Goal: Entertainment & Leisure: Consume media (video, audio)

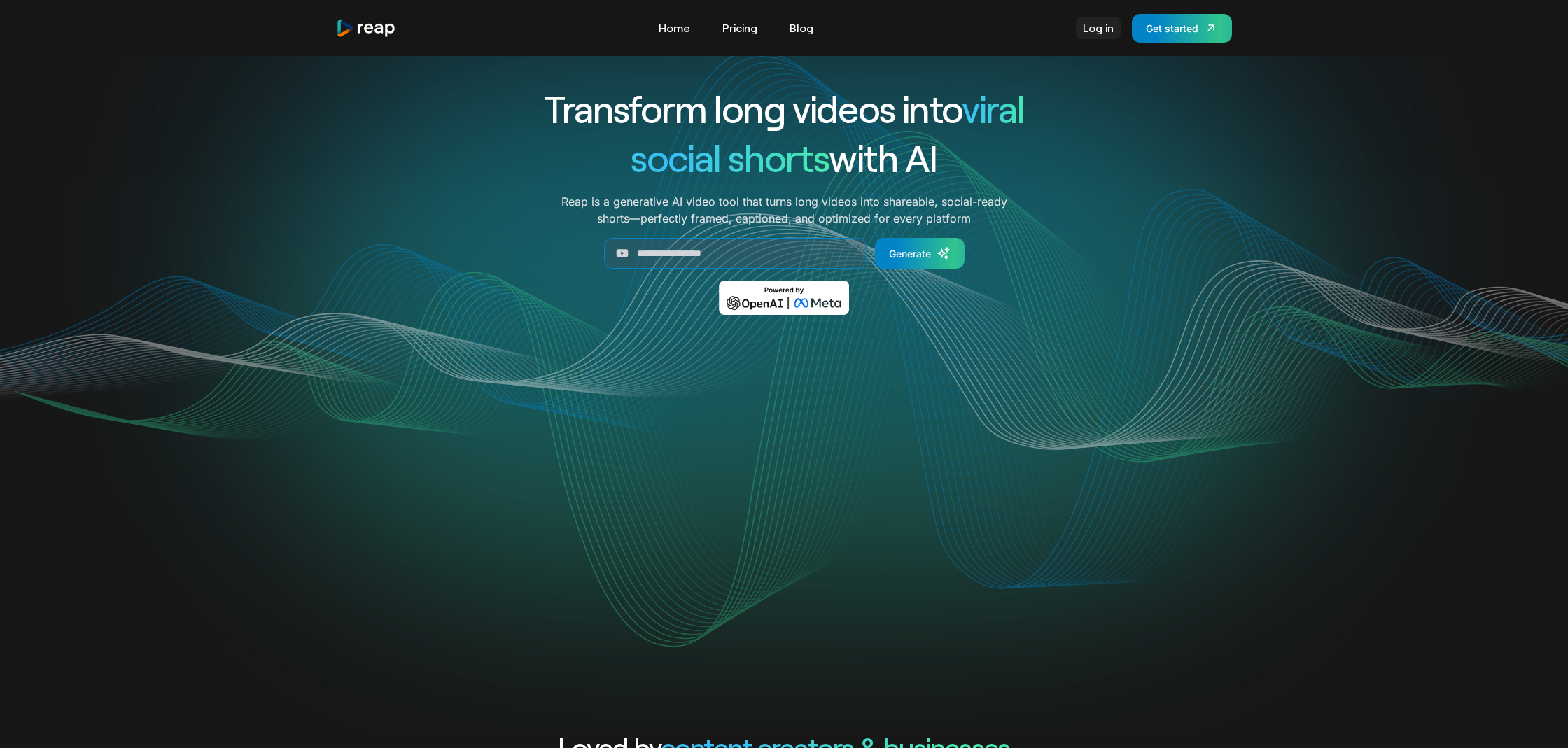
click at [1096, 32] on link "Log in" at bounding box center [1098, 28] width 44 height 23
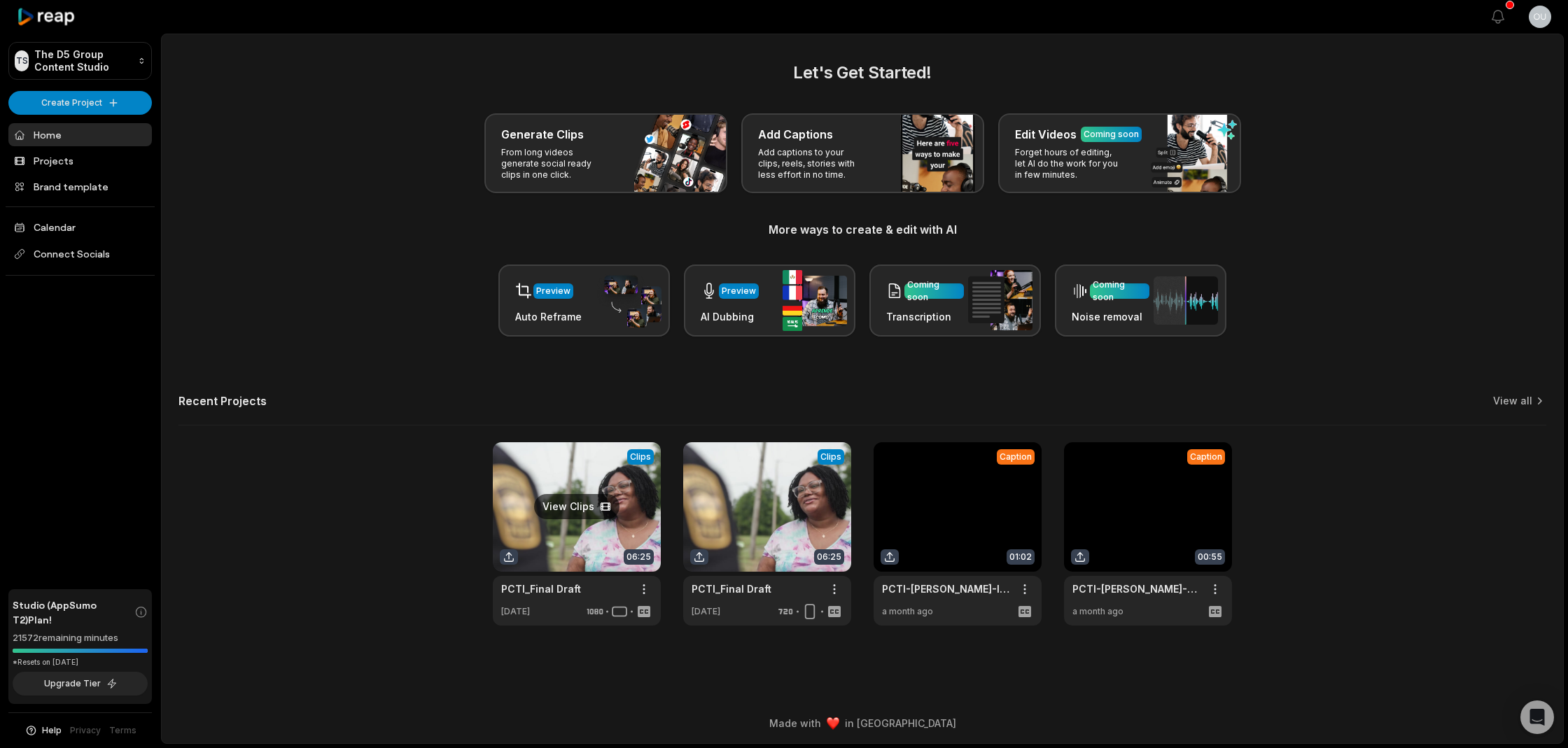
click at [610, 538] on link at bounding box center [576, 534] width 168 height 183
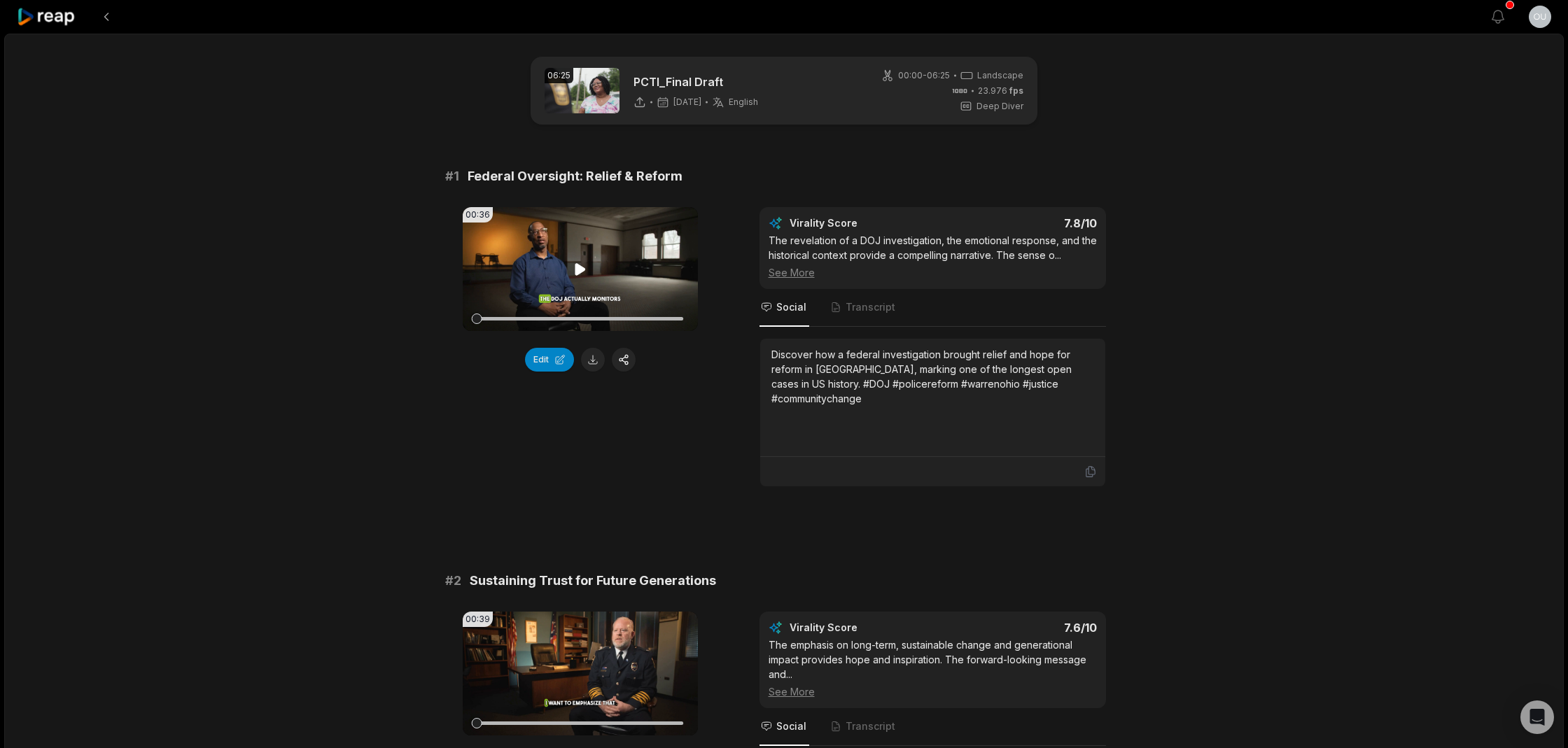
click at [581, 266] on icon at bounding box center [580, 269] width 10 height 12
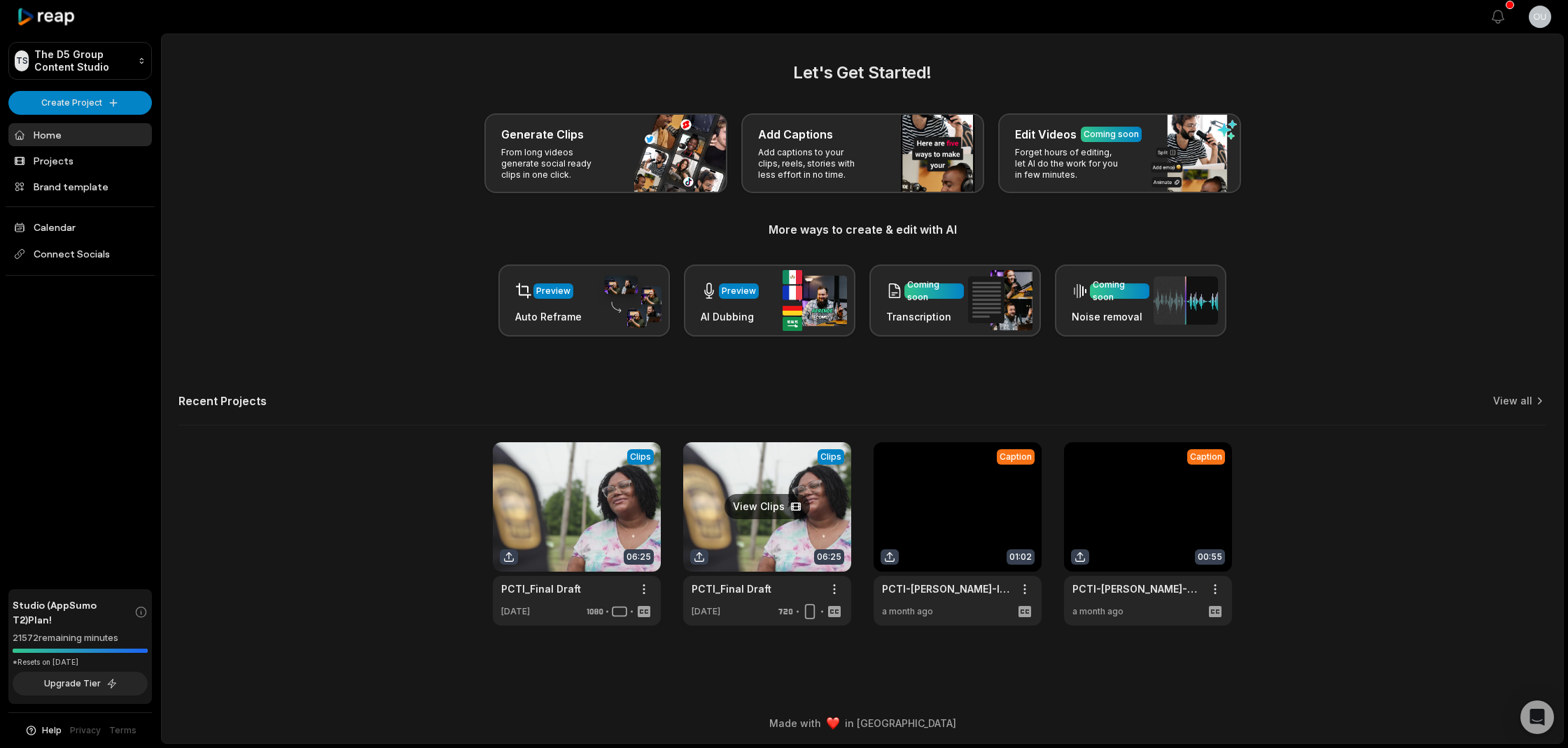
click at [757, 537] on link at bounding box center [767, 534] width 168 height 183
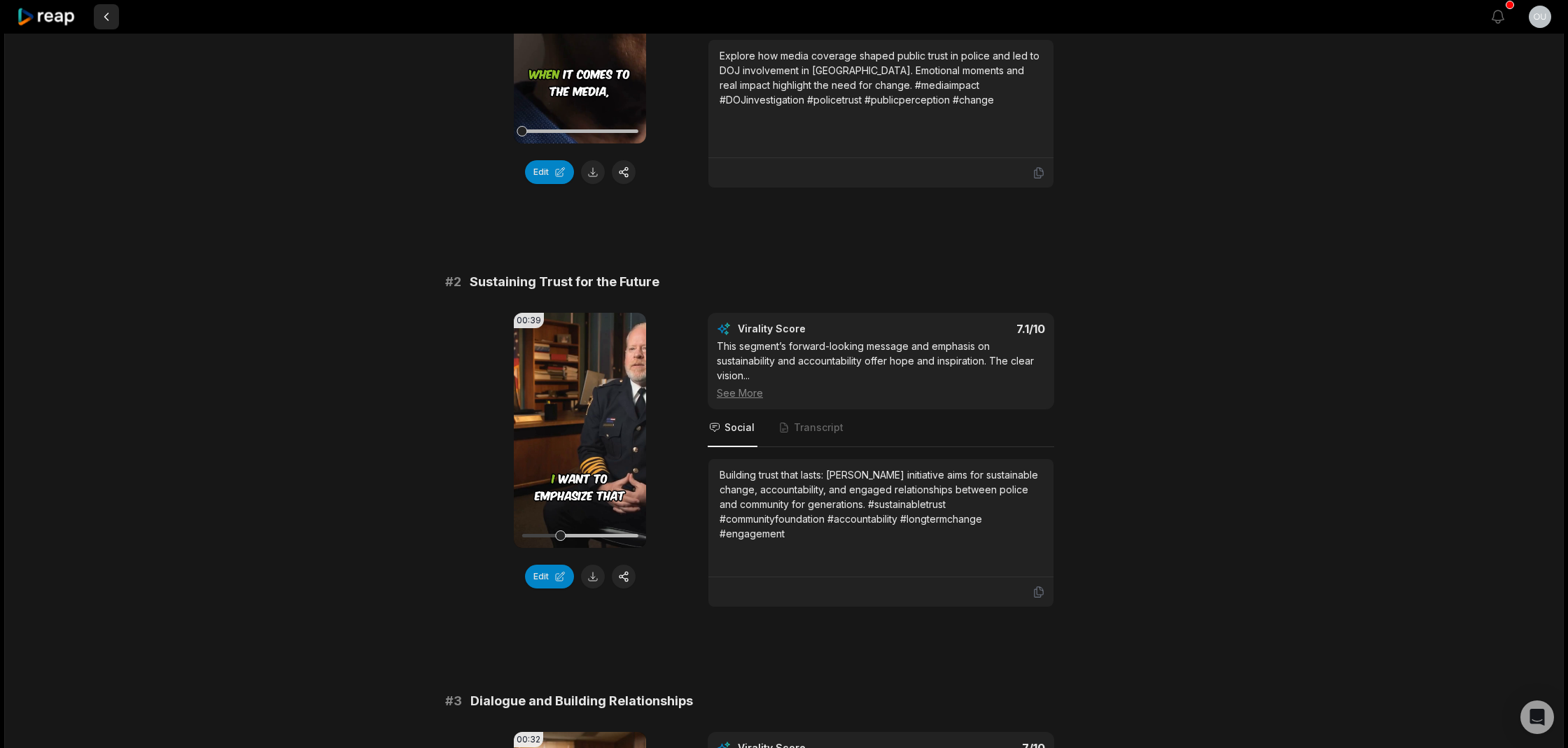
click at [109, 16] on button at bounding box center [106, 17] width 25 height 25
